Goal: Navigation & Orientation: Find specific page/section

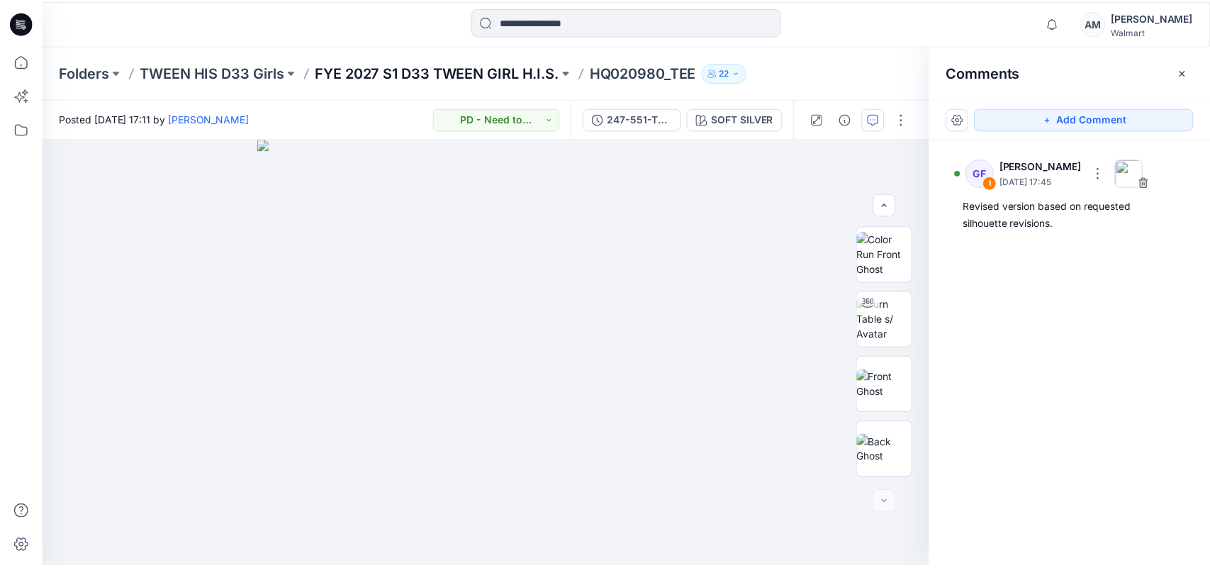
scroll to position [193, 0]
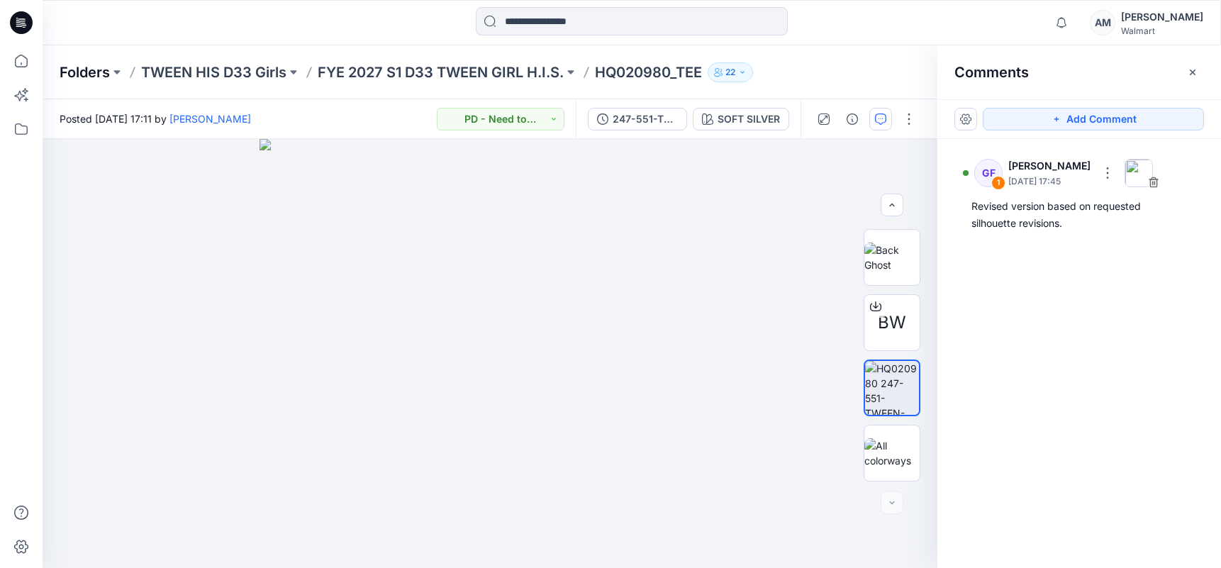
click at [92, 77] on p "Folders" at bounding box center [85, 72] width 50 height 20
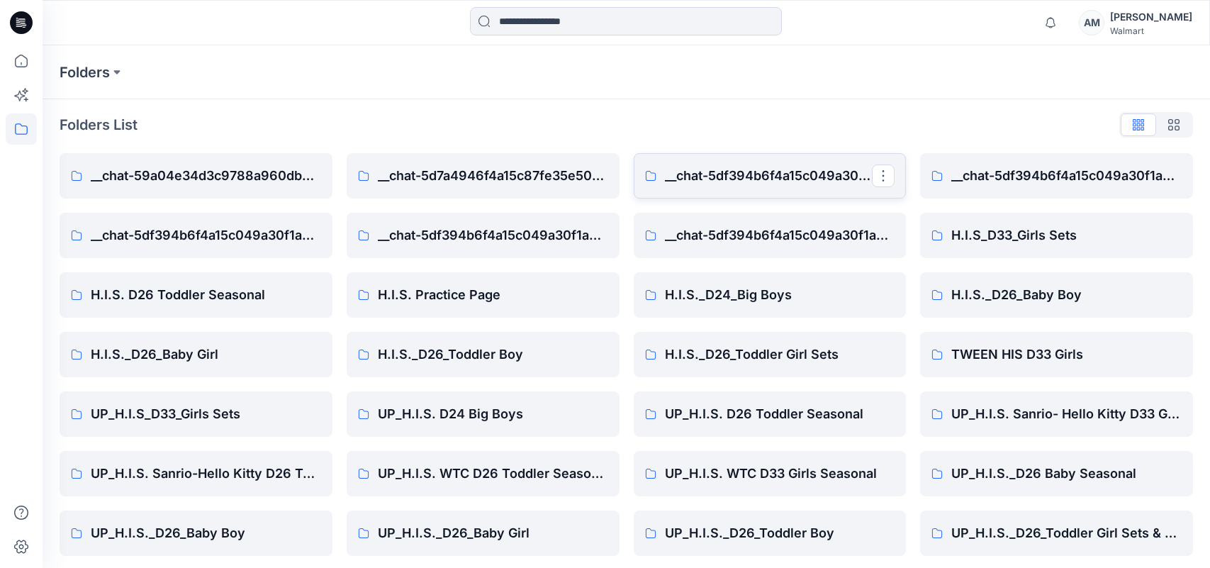
scroll to position [8, 0]
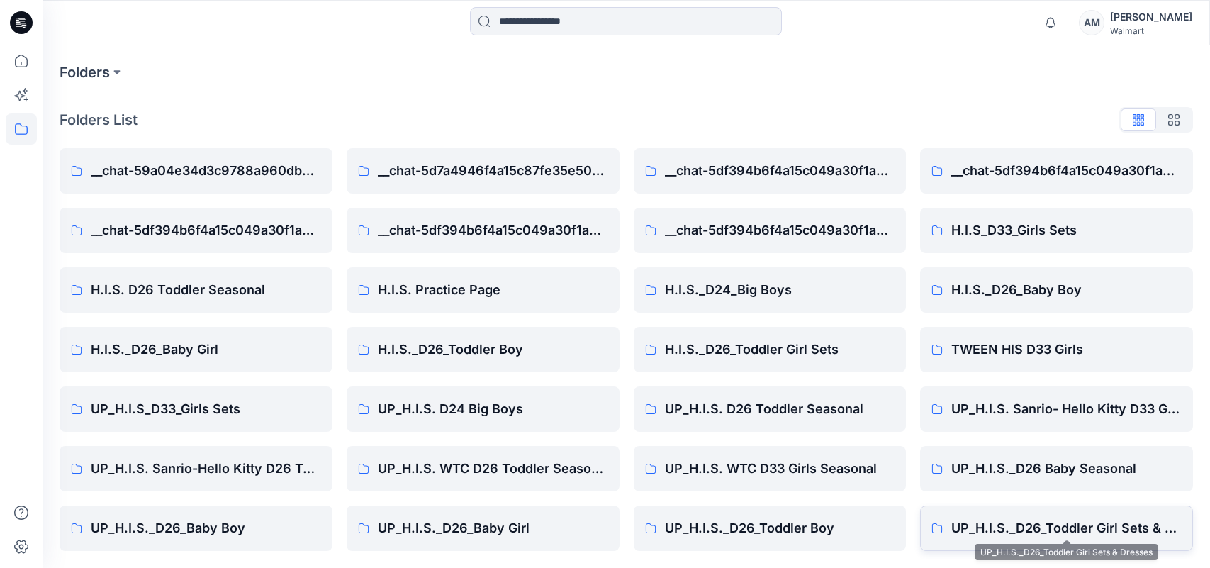
click at [1129, 527] on p "UP_H.I.S._D26_Toddler Girl Sets & Dresses" at bounding box center [1066, 528] width 230 height 20
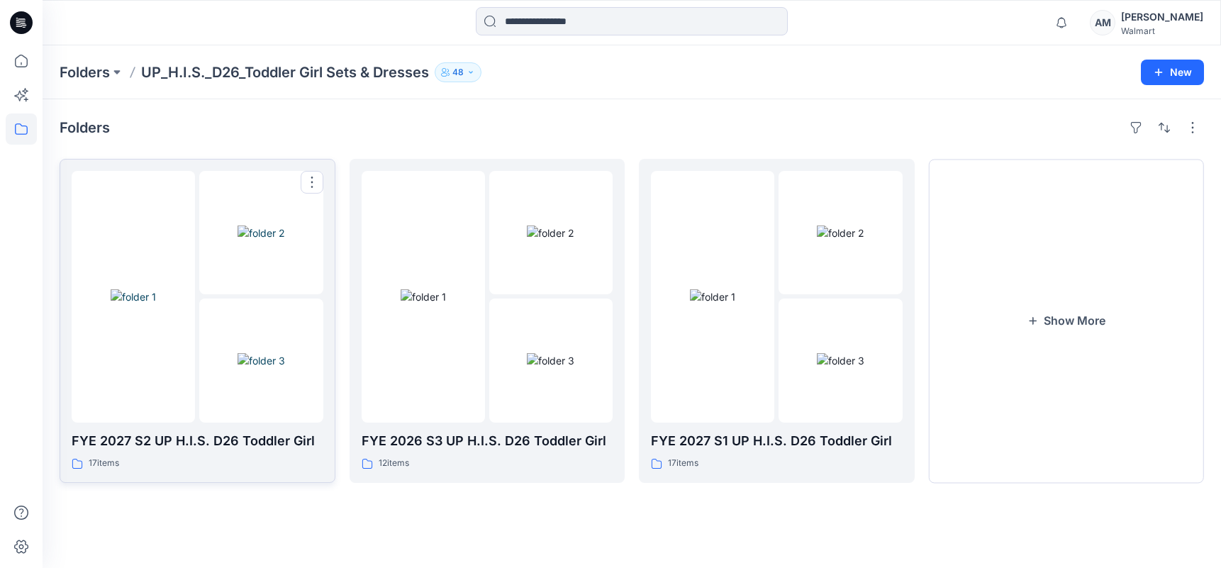
click at [196, 328] on div at bounding box center [198, 297] width 252 height 252
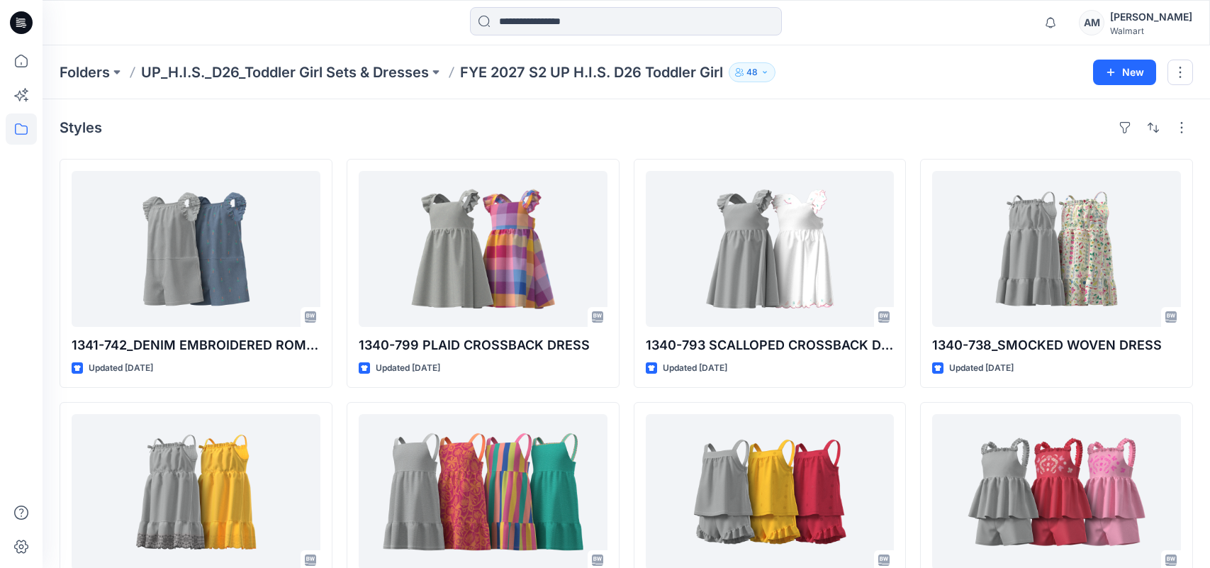
click at [1002, 89] on div "Folders UP_H.I.S._D26_Toddler Girl Sets & Dresses FYE 2027 S2 UP H.I.S. D26 Tod…" at bounding box center [627, 72] width 1168 height 54
click at [995, 77] on div "Folders UP_H.I.S._D26_Toddler Girl Sets & Dresses FYE 2027 S2 UP H.I.S. D26 Tod…" at bounding box center [571, 72] width 1023 height 20
